Goal: Transaction & Acquisition: Subscribe to service/newsletter

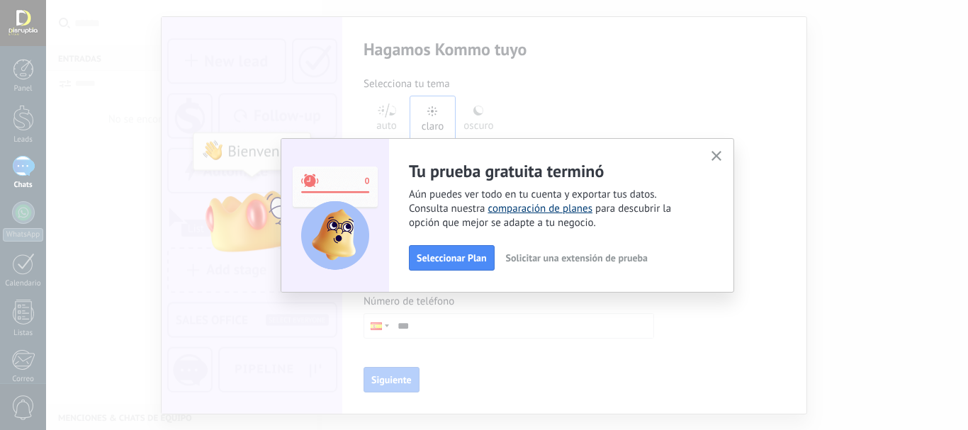
click at [512, 210] on link "comparación de planes" at bounding box center [539, 208] width 105 height 13
click at [475, 255] on span "Seleccionar Plan" at bounding box center [452, 258] width 70 height 10
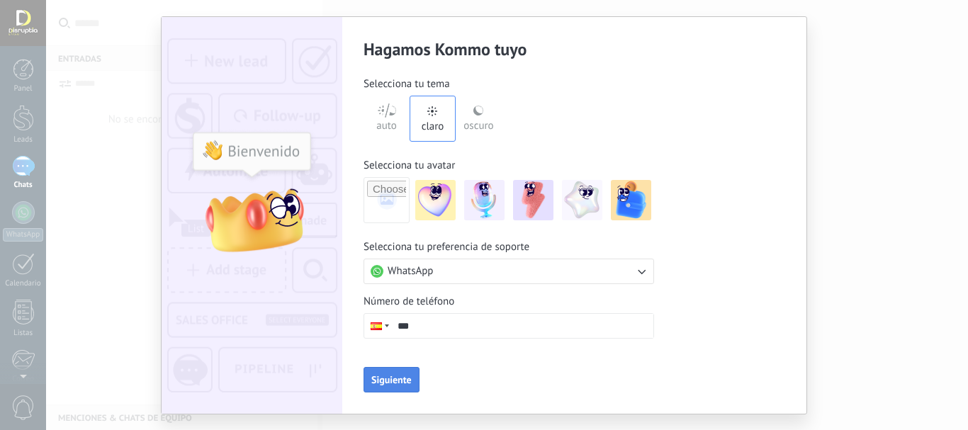
click at [389, 381] on span "Siguiente" at bounding box center [391, 380] width 40 height 10
click at [113, 107] on div "Hagamos Kommo tuyo Selecciona tu tema auto claro oscuro Selecciona tu avatar Se…" at bounding box center [484, 215] width 968 height 430
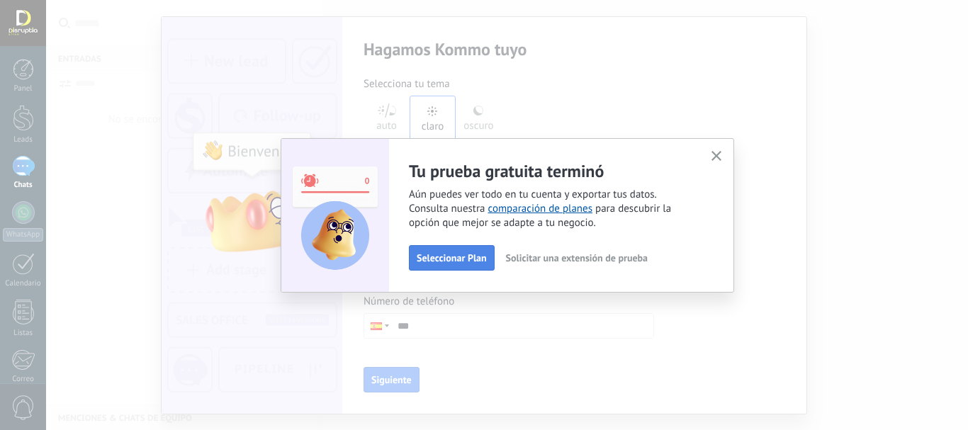
click at [470, 256] on span "Seleccionar Plan" at bounding box center [452, 258] width 70 height 10
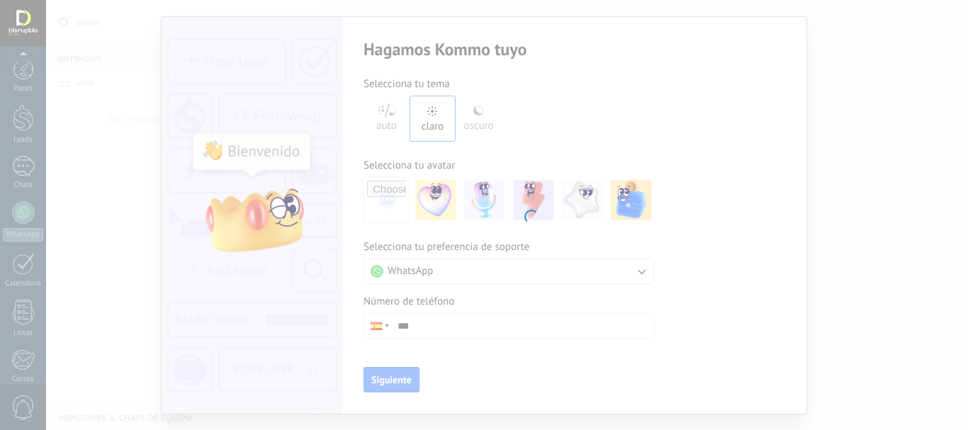
scroll to position [159, 0]
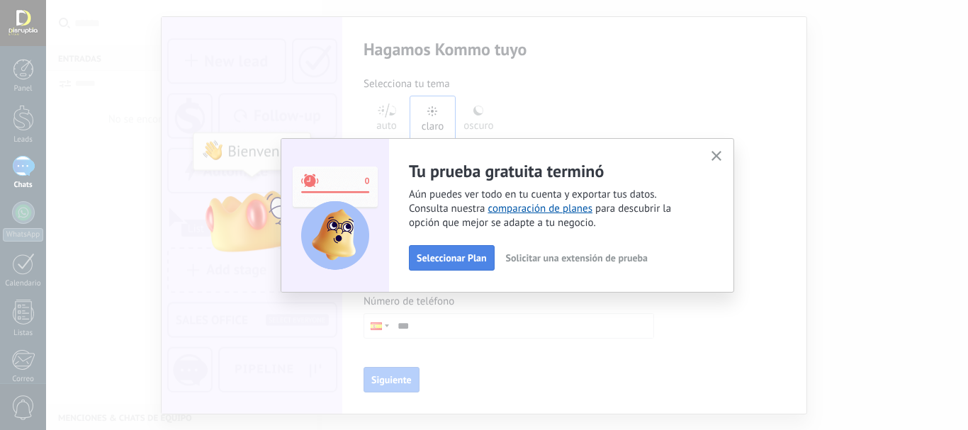
click at [456, 256] on span "Seleccionar Plan" at bounding box center [452, 258] width 70 height 10
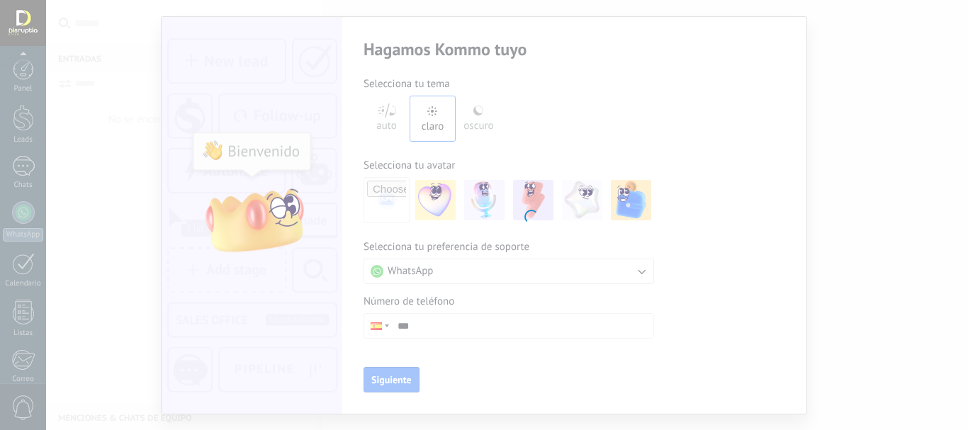
scroll to position [159, 0]
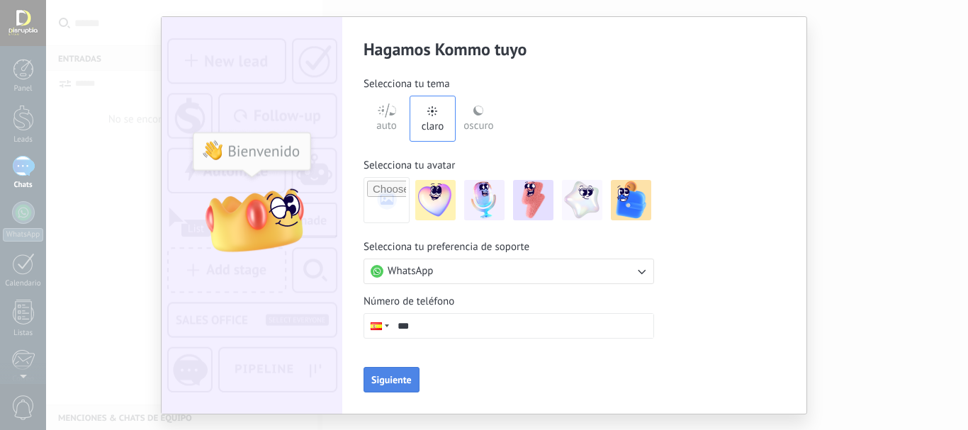
click at [395, 379] on span "Siguiente" at bounding box center [391, 380] width 40 height 10
type input "**"
click at [393, 328] on input "**********" at bounding box center [522, 326] width 262 height 24
click at [386, 328] on div at bounding box center [377, 326] width 27 height 24
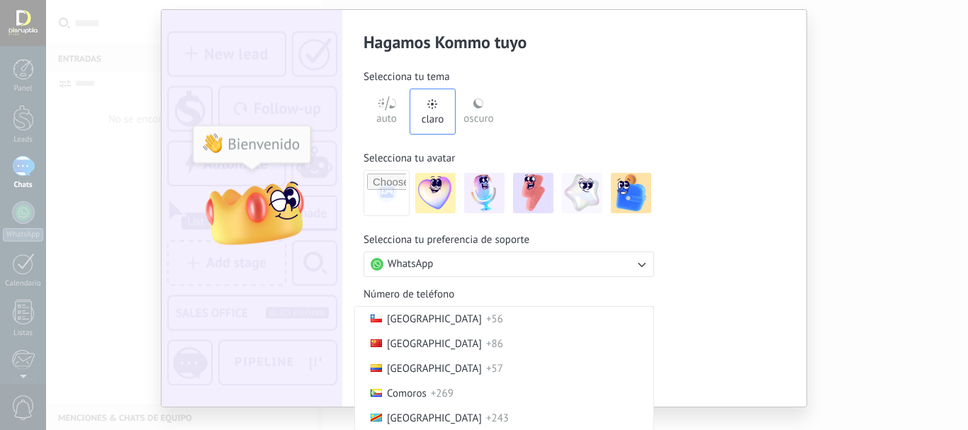
scroll to position [913, 0]
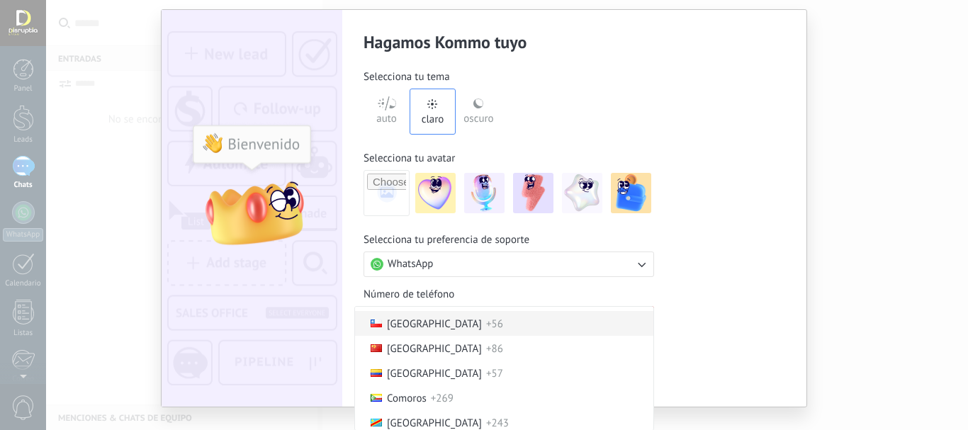
click at [486, 328] on span "+56" at bounding box center [494, 323] width 17 height 13
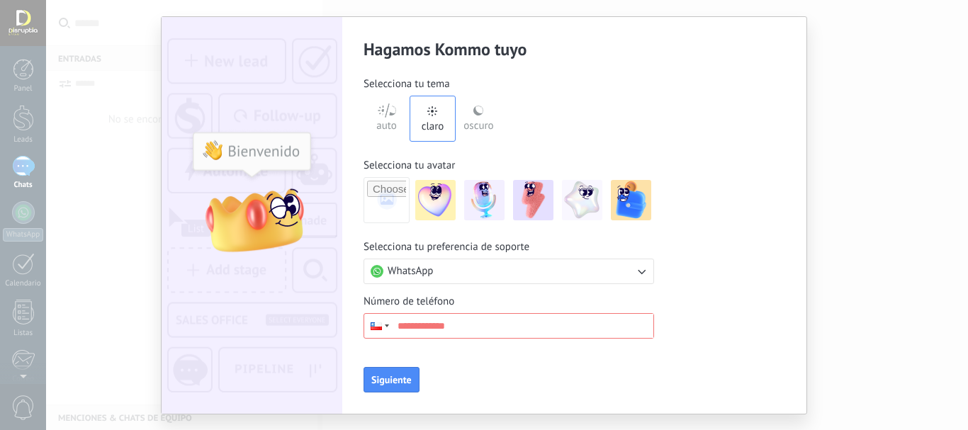
scroll to position [0, 0]
click at [417, 324] on input "**********" at bounding box center [522, 326] width 262 height 24
type input "**"
click at [383, 329] on div at bounding box center [377, 326] width 27 height 24
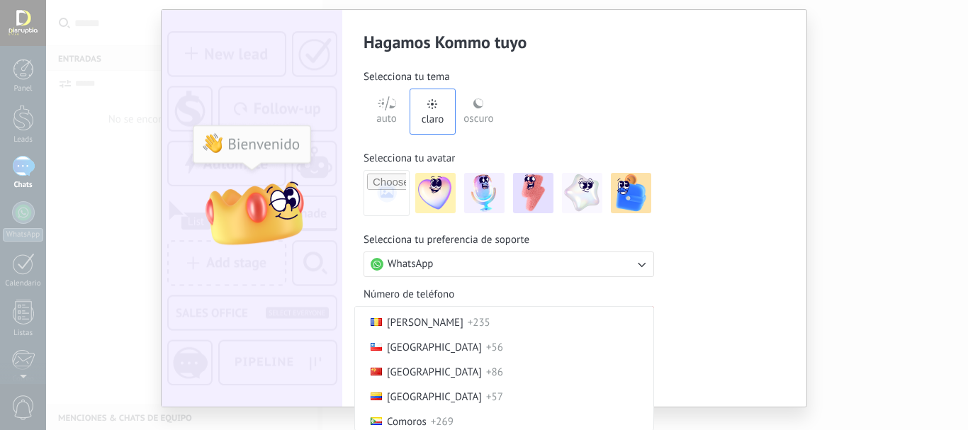
scroll to position [891, 0]
click at [486, 346] on span "+56" at bounding box center [494, 346] width 17 height 13
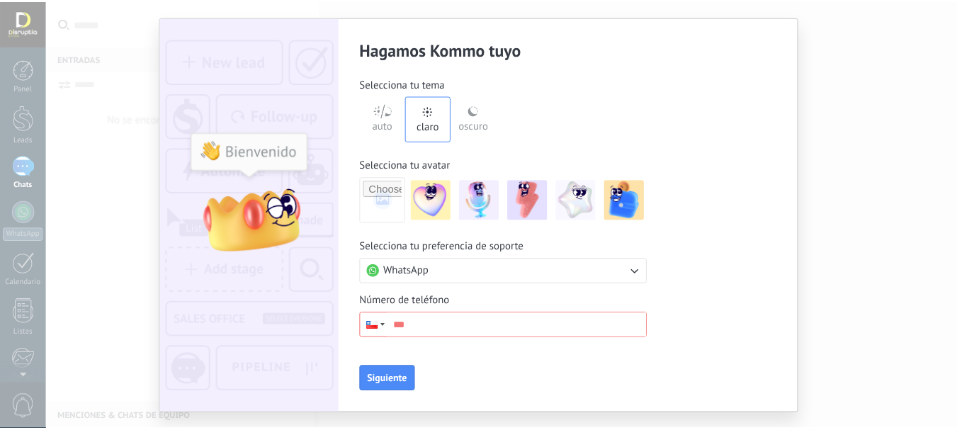
scroll to position [0, 0]
click at [469, 317] on input "***" at bounding box center [522, 326] width 262 height 24
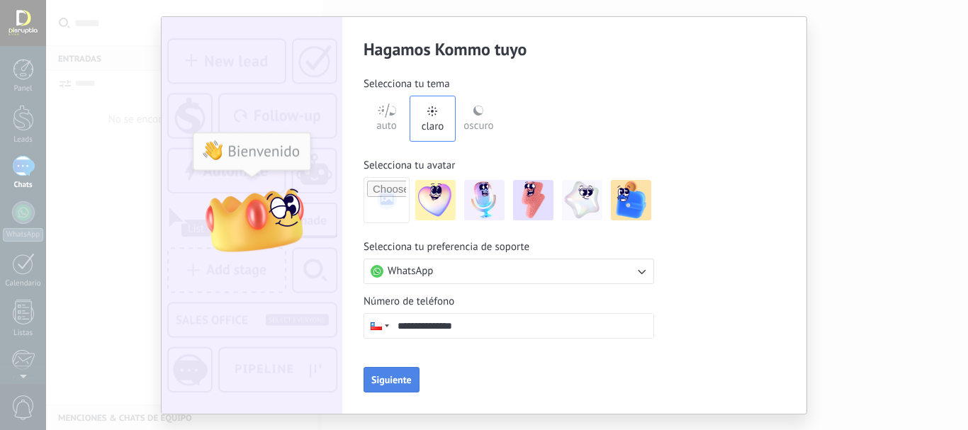
type input "**********"
click at [383, 376] on span "Siguiente" at bounding box center [391, 380] width 40 height 10
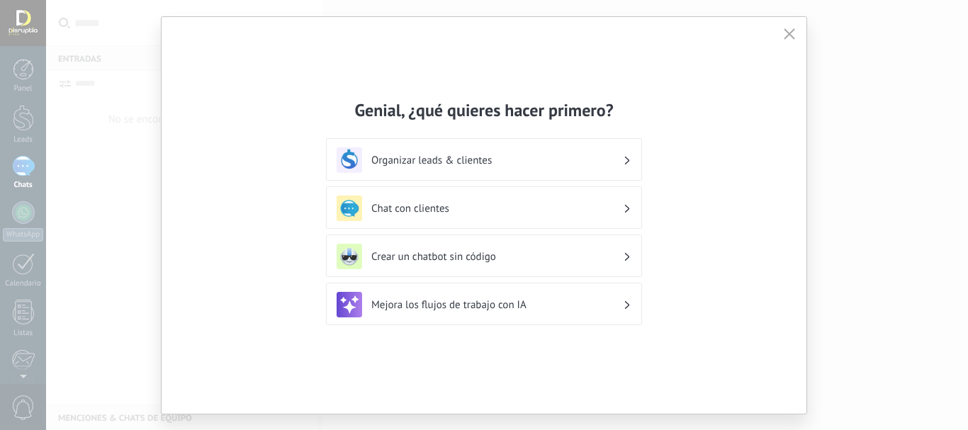
click at [473, 175] on div "Organizar leads & clientes" at bounding box center [484, 159] width 316 height 43
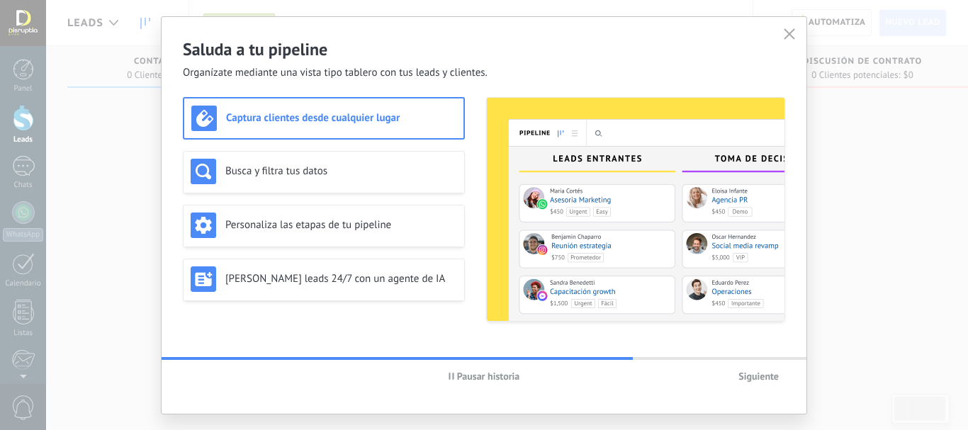
click at [791, 33] on use "button" at bounding box center [789, 33] width 11 height 11
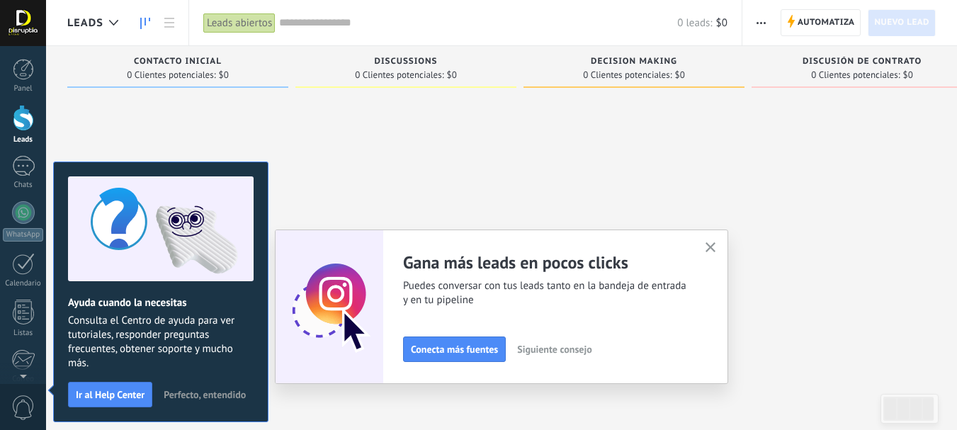
click at [34, 18] on div at bounding box center [23, 23] width 46 height 46
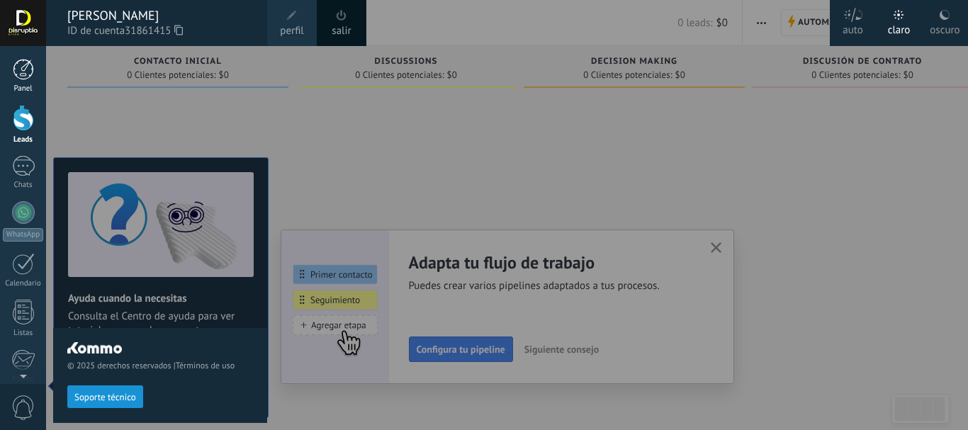
click at [24, 66] on div at bounding box center [23, 69] width 21 height 21
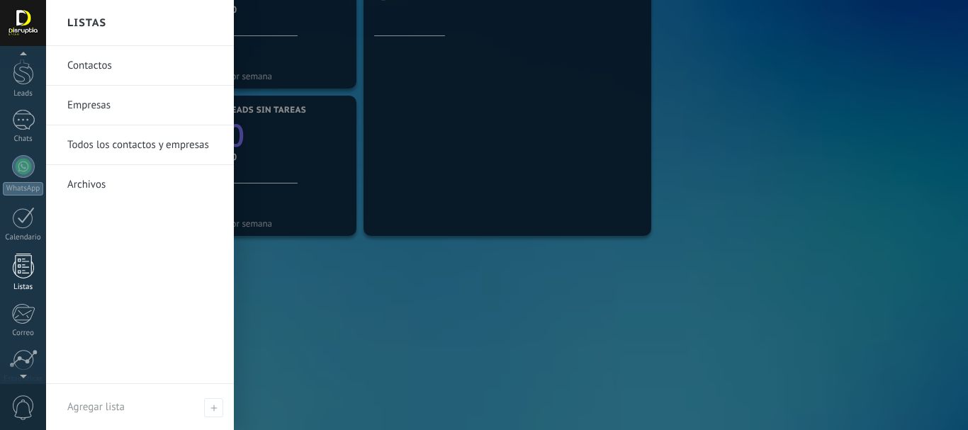
scroll to position [159, 0]
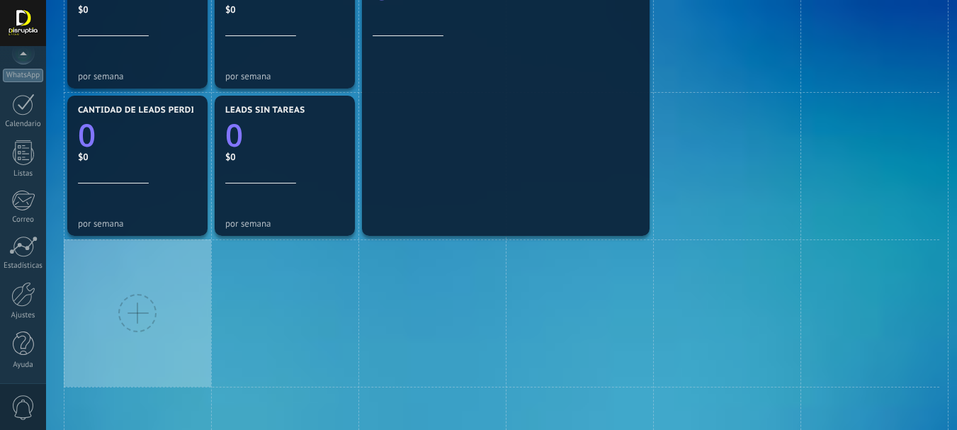
click at [21, 410] on span "0" at bounding box center [23, 407] width 24 height 25
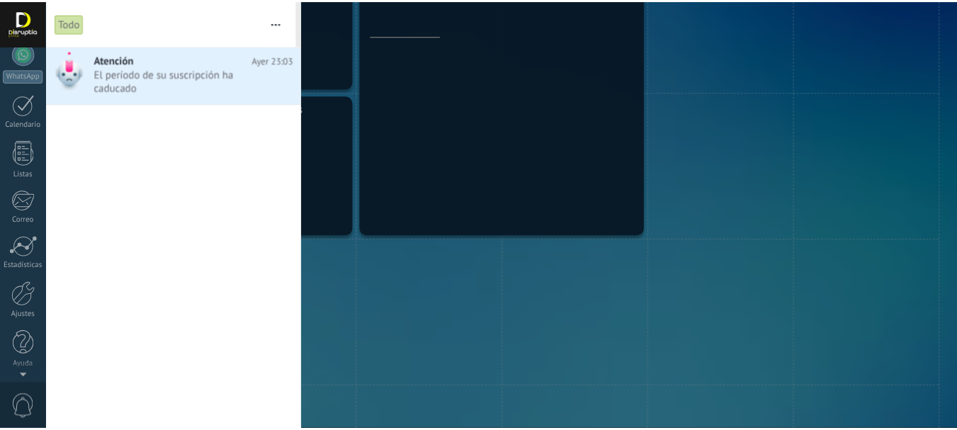
scroll to position [0, 0]
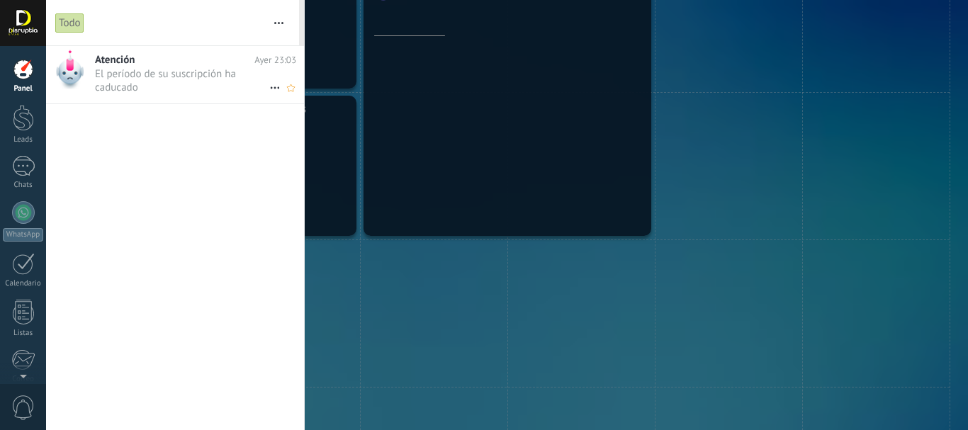
click at [117, 71] on span "El período de su suscripción ha caducado •••" at bounding box center [182, 80] width 174 height 27
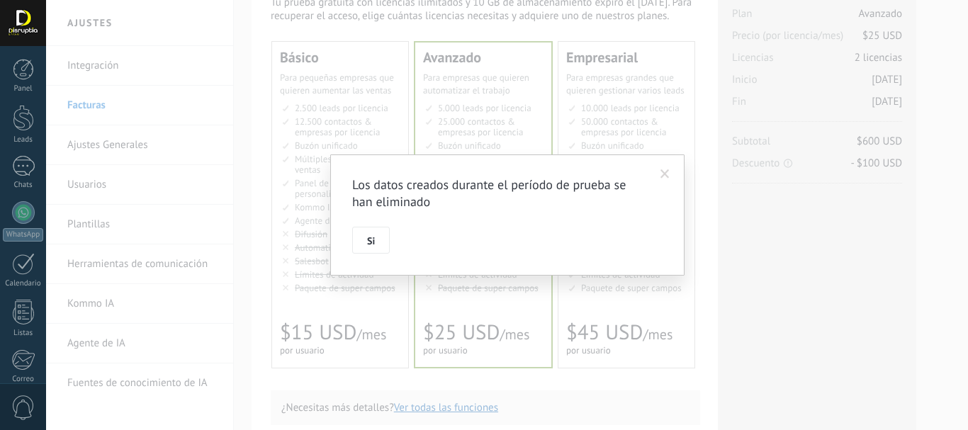
click at [665, 173] on span at bounding box center [664, 174] width 9 height 10
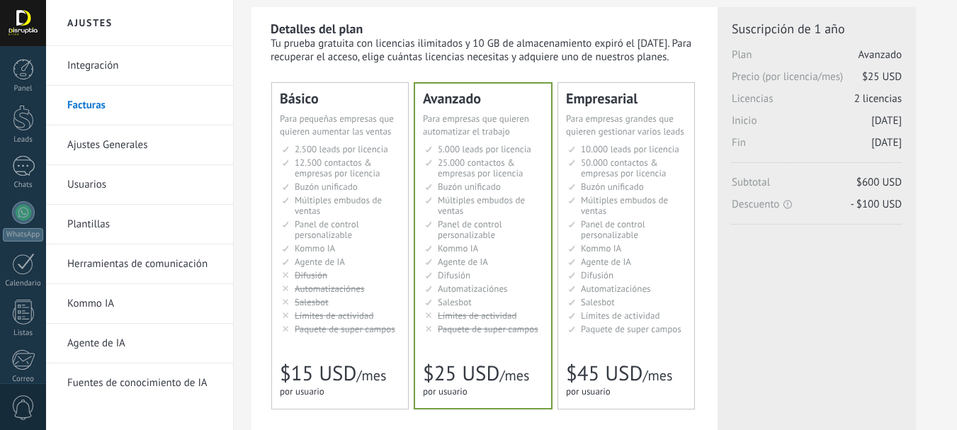
scroll to position [45, 0]
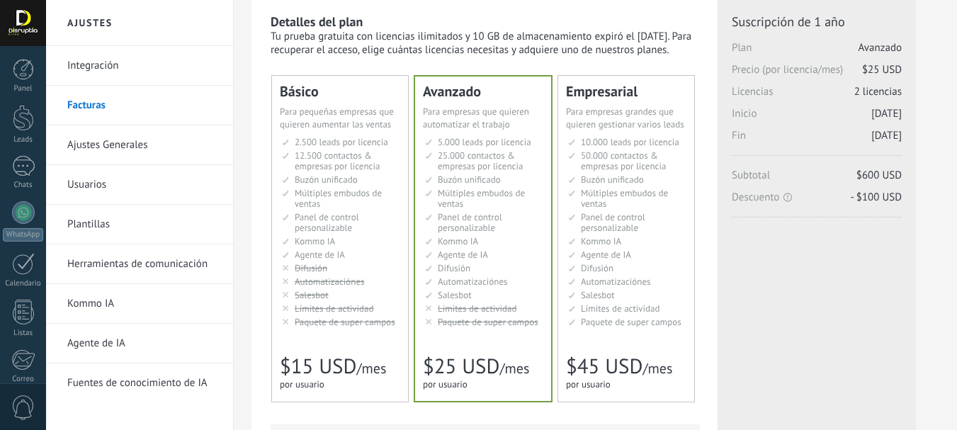
click at [669, 238] on li "Kommo AI Kommo AI Kommo IA Kommo AI Kommo IA Kommo AI Kommo AI" at bounding box center [627, 241] width 118 height 11
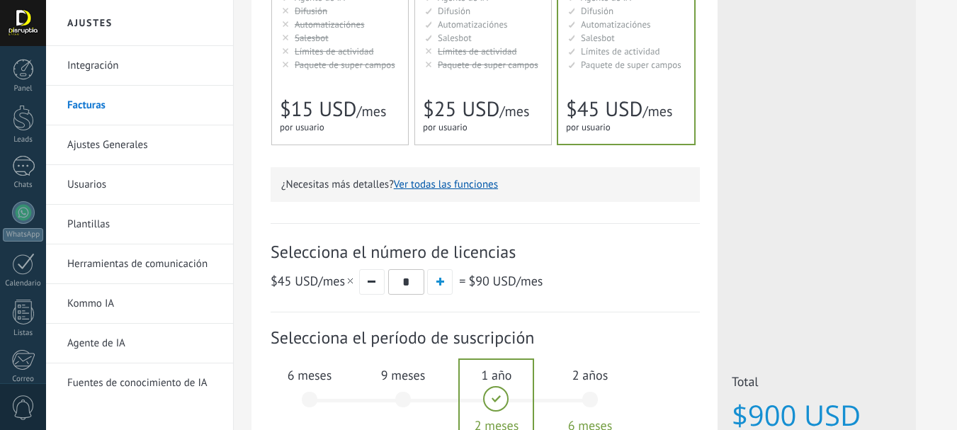
scroll to position [317, 0]
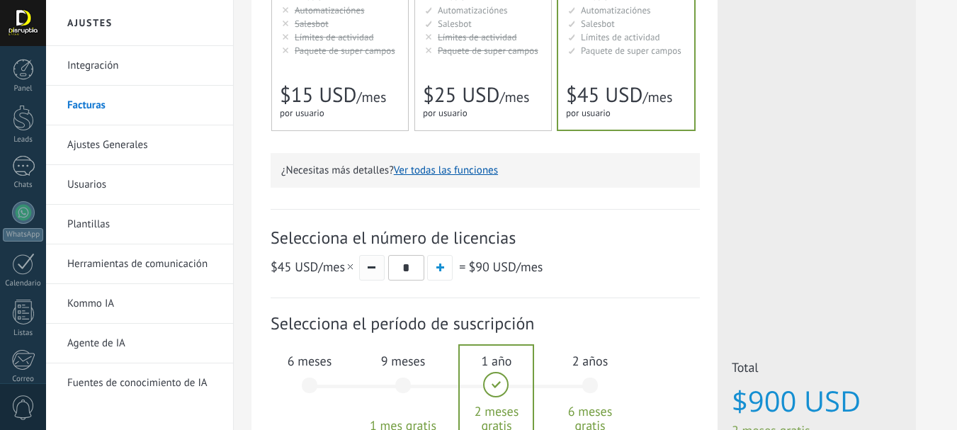
click at [376, 265] on button "button" at bounding box center [372, 268] width 26 height 26
type input "*"
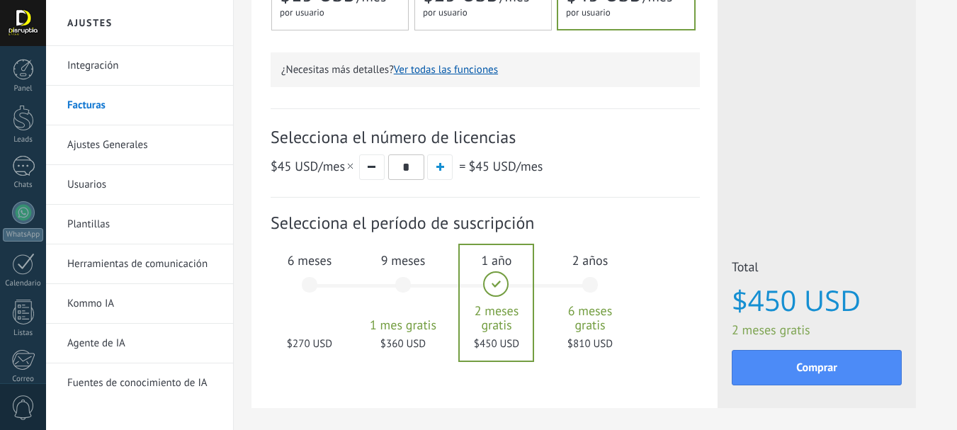
scroll to position [434, 0]
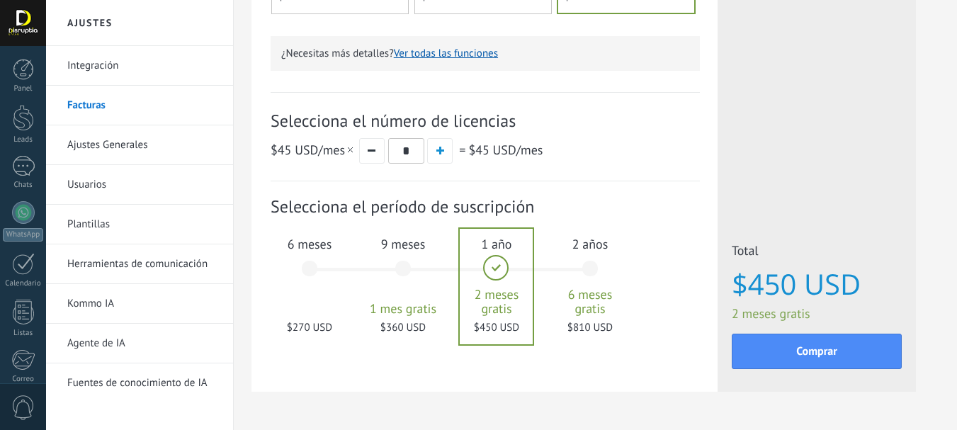
click at [592, 272] on div "2 años 6 meses gratis $810 USD" at bounding box center [590, 275] width 77 height 100
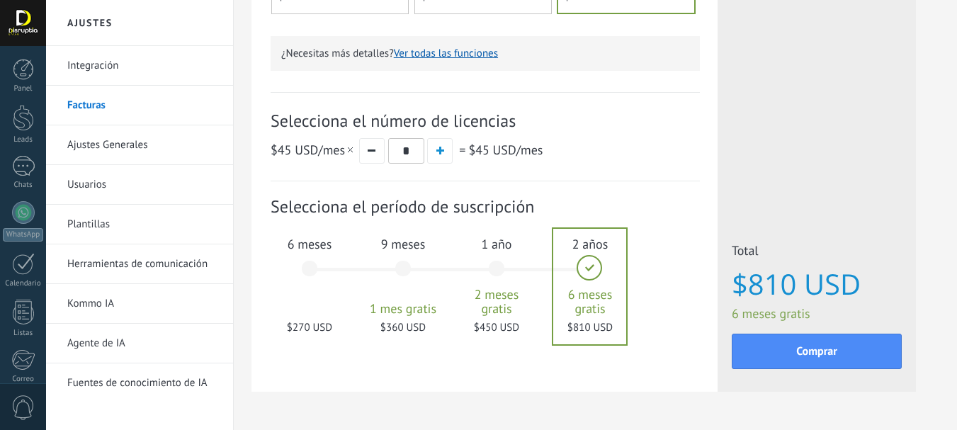
click at [504, 278] on div "1 año 2 meses gratis $450 USD" at bounding box center [496, 275] width 77 height 100
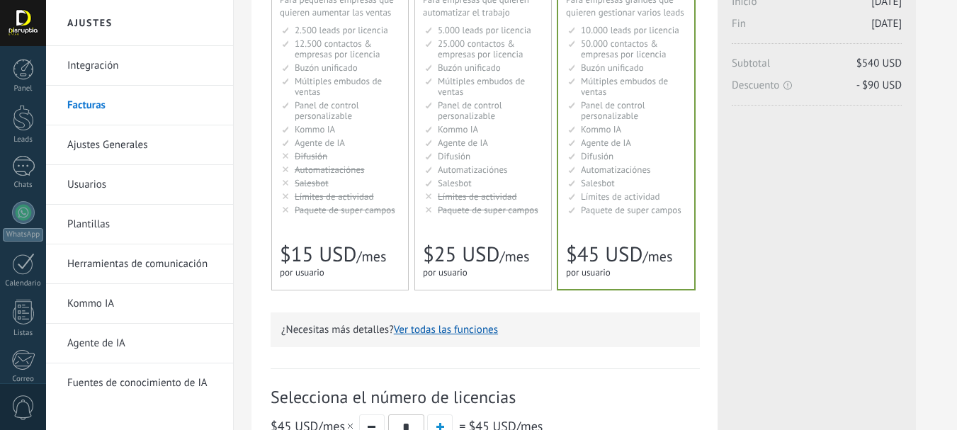
scroll to position [132, 0]
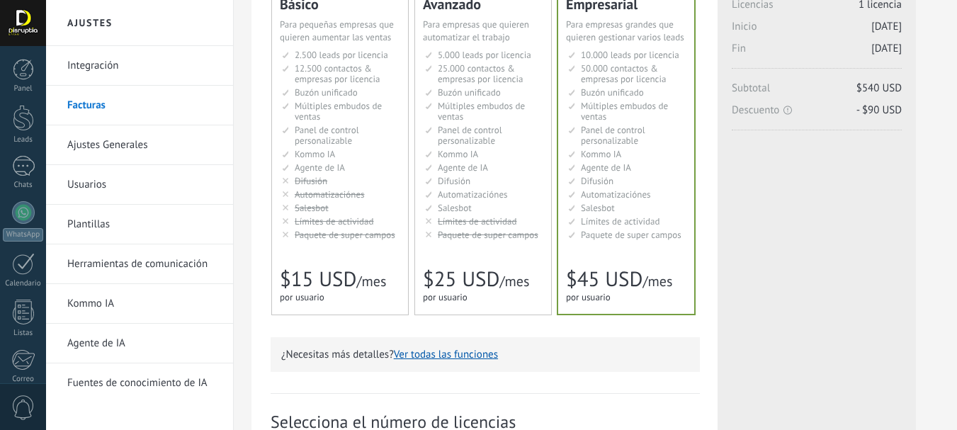
click at [479, 158] on li "Kommo AI Kommo AI Kommo IA Kommo AI Kommo IA Kommo AI Kommo AI" at bounding box center [484, 154] width 118 height 11
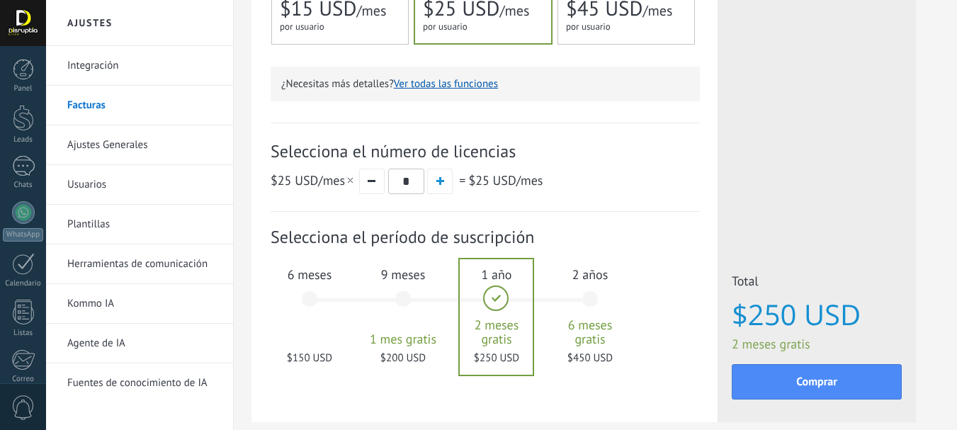
scroll to position [443, 0]
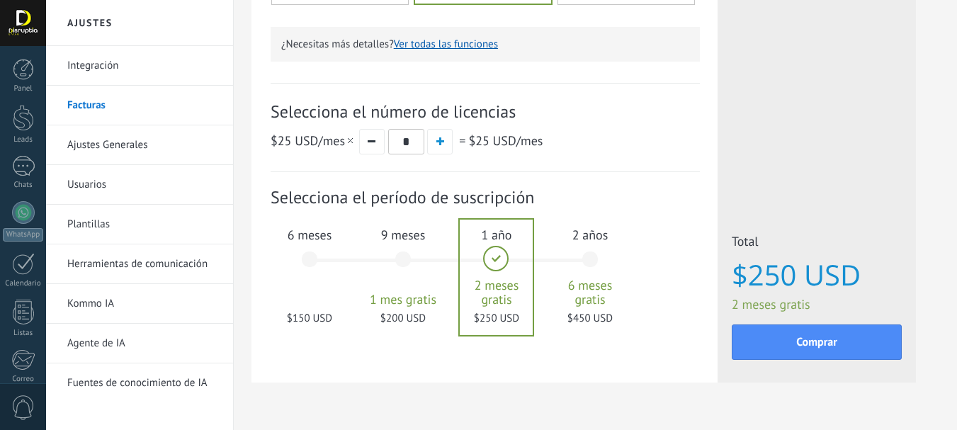
click at [591, 265] on div "2 años 6 meses gratis $450 USD" at bounding box center [590, 266] width 77 height 100
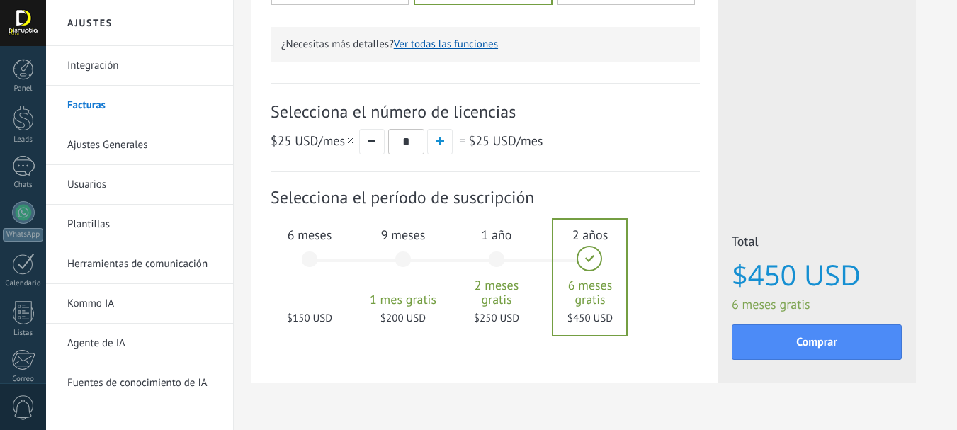
click at [492, 253] on div "1 año 2 meses gratis $250 USD" at bounding box center [496, 266] width 77 height 100
